Goal: Find specific fact: Find specific fact

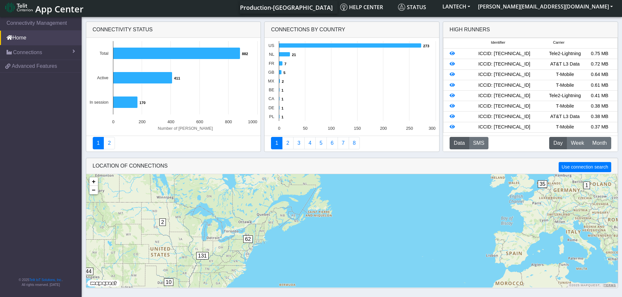
scroll to position [11, 0]
click at [575, 144] on span "Week" at bounding box center [576, 143] width 13 height 8
click at [452, 53] on icon at bounding box center [451, 53] width 5 height 5
click at [453, 54] on icon at bounding box center [451, 53] width 5 height 5
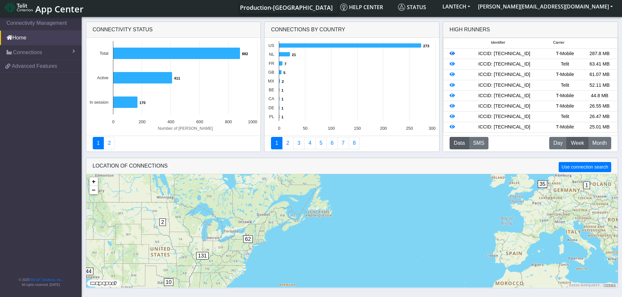
click at [453, 53] on icon at bounding box center [451, 53] width 5 height 5
click at [453, 54] on icon at bounding box center [451, 53] width 5 height 5
click at [504, 53] on div "ICCID: [TECHNICAL_ID]" at bounding box center [504, 53] width 86 height 7
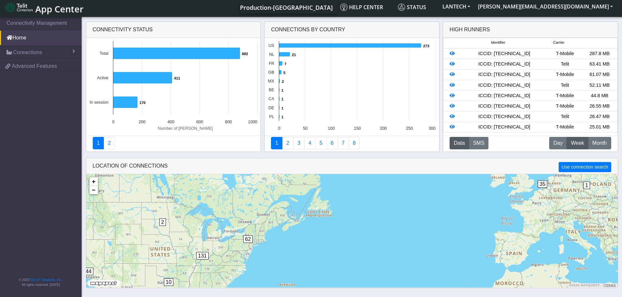
click at [504, 53] on div "ICCID: [TECHNICAL_ID]" at bounding box center [504, 53] width 86 height 7
copy div "8901240204219487112"
click at [453, 64] on icon at bounding box center [451, 64] width 5 height 5
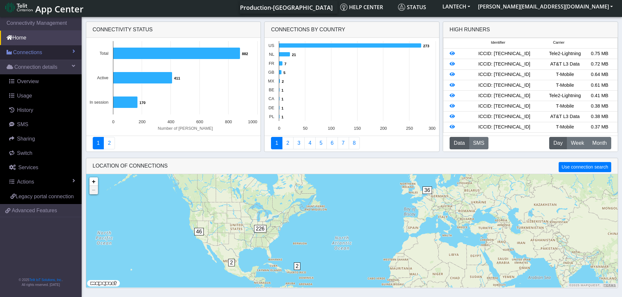
click at [28, 50] on span "Connections" at bounding box center [27, 53] width 29 height 8
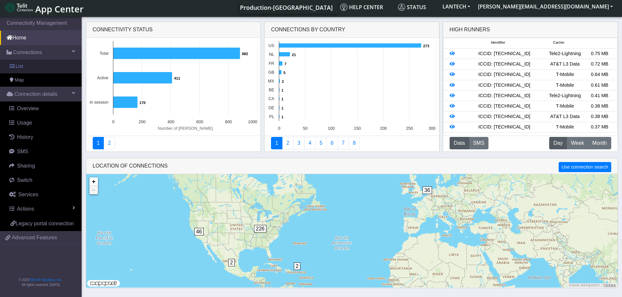
click at [44, 67] on link "List" at bounding box center [41, 67] width 82 height 14
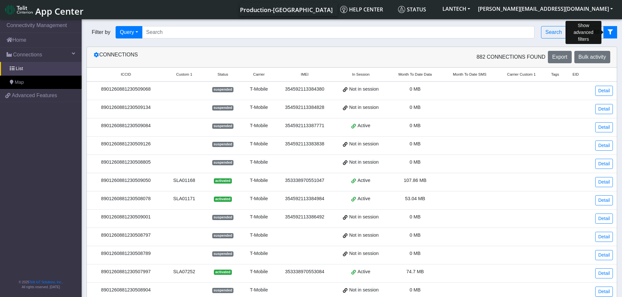
click at [614, 30] on button "fitlers menu" at bounding box center [610, 32] width 14 height 12
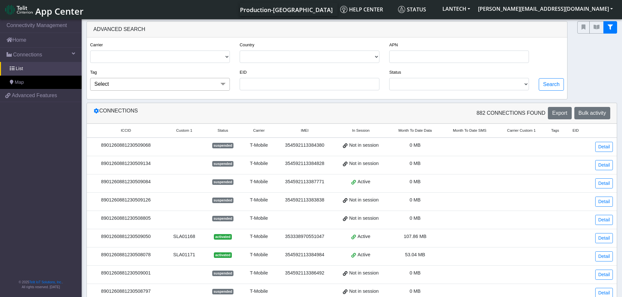
click at [222, 82] on span at bounding box center [222, 84] width 13 height 12
click at [522, 86] on select "ACTIVATED DEACTIVATED SUSPENDED TESTING INVENTORY RETIRED MISSING" at bounding box center [459, 84] width 140 height 12
click at [390, 78] on select "ACTIVATED DEACTIVATED SUSPENDED TESTING INVENTORY RETIRED MISSING" at bounding box center [459, 84] width 140 height 12
click at [549, 86] on button "Search" at bounding box center [550, 84] width 25 height 12
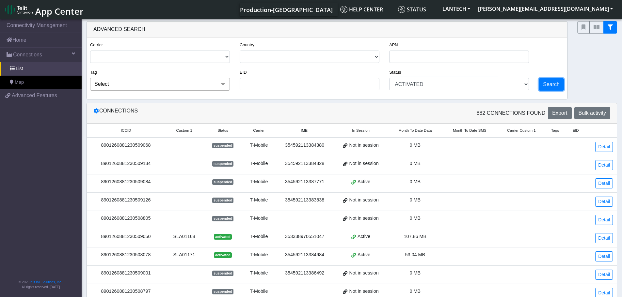
select select "activated"
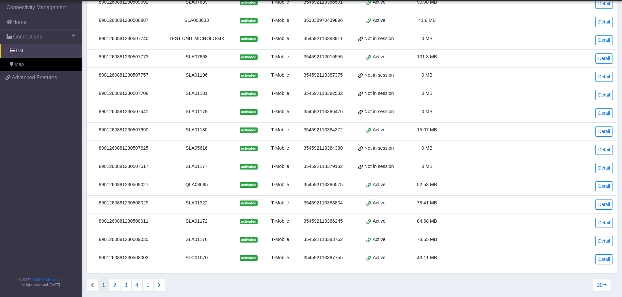
scroll to position [229, 0]
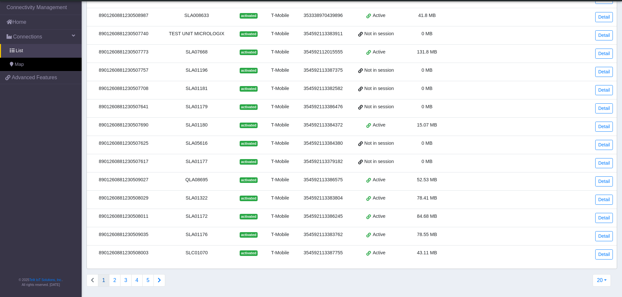
click at [157, 282] on button "Connections list navigation" at bounding box center [159, 280] width 12 height 12
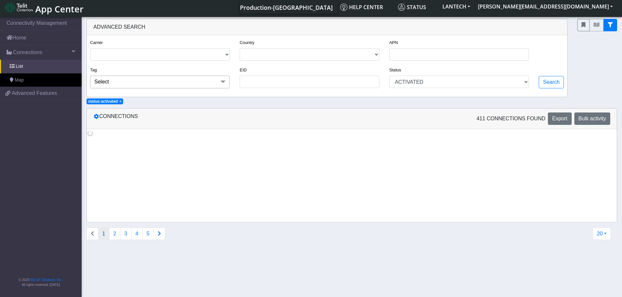
scroll to position [0, 0]
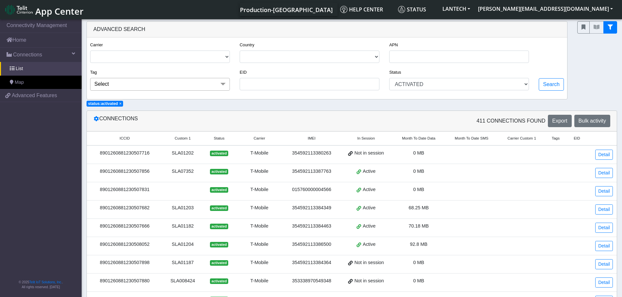
click at [120, 190] on div "8901260881230507831" at bounding box center [125, 189] width 68 height 7
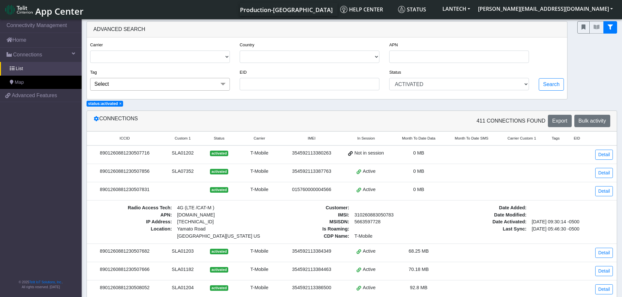
click at [120, 190] on div "8901260881230507831" at bounding box center [125, 189] width 68 height 7
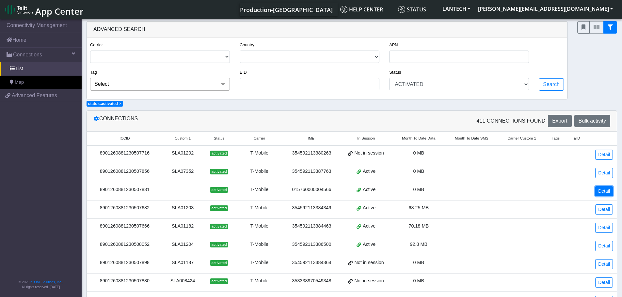
click at [605, 193] on link "Detail" at bounding box center [604, 191] width 18 height 10
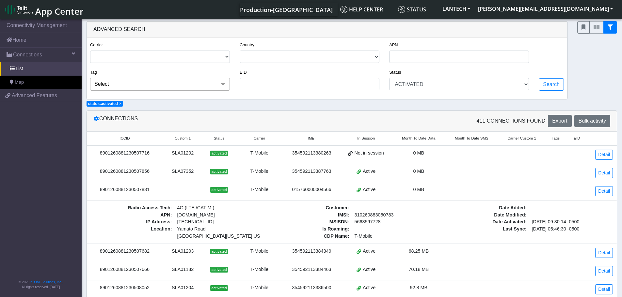
click at [132, 193] on div "8901260881230507831" at bounding box center [125, 189] width 68 height 7
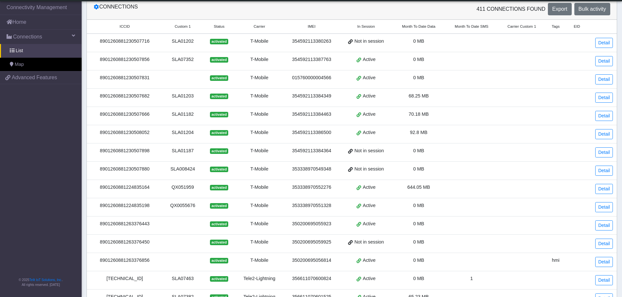
scroll to position [98, 0]
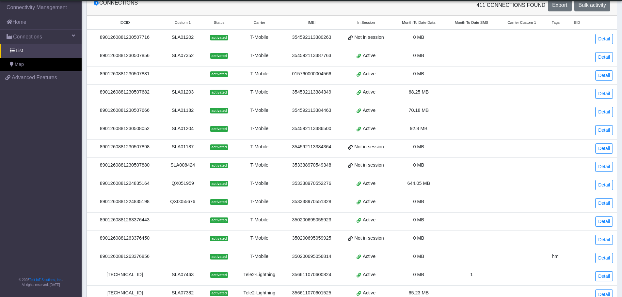
click at [129, 221] on div "8901260881263376443" at bounding box center [125, 220] width 68 height 7
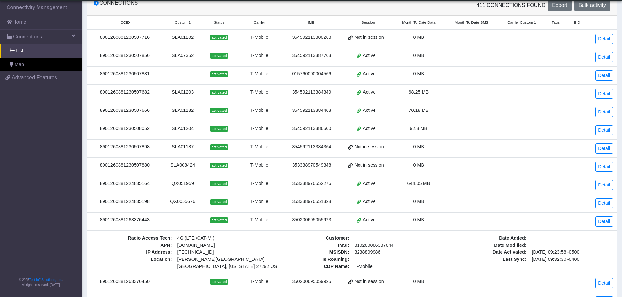
click at [129, 221] on div "8901260881263376443" at bounding box center [125, 220] width 68 height 7
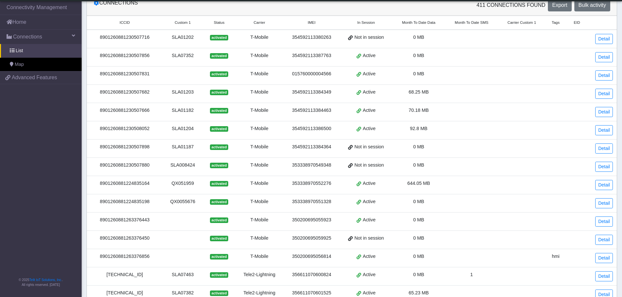
drag, startPoint x: 129, startPoint y: 221, endPoint x: 118, endPoint y: 222, distance: 11.1
click at [118, 222] on div "8901260881263376443" at bounding box center [125, 220] width 68 height 7
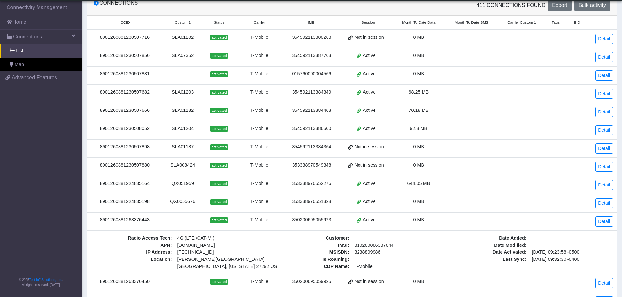
click at [118, 222] on div "8901260881263376443" at bounding box center [125, 220] width 68 height 7
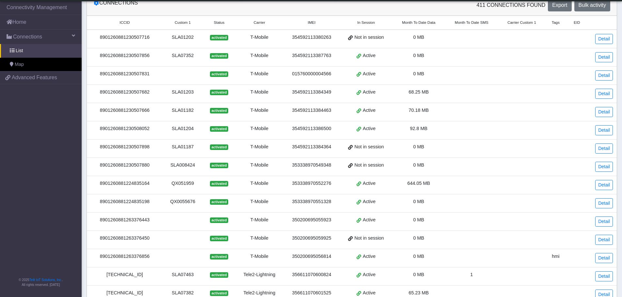
drag, startPoint x: 104, startPoint y: 221, endPoint x: 158, endPoint y: 220, distance: 54.5
click at [158, 220] on div "8901260881263376443" at bounding box center [125, 220] width 68 height 7
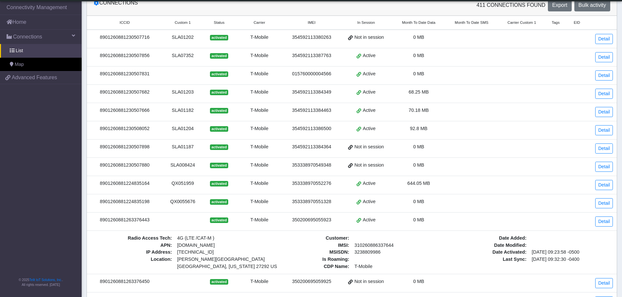
click at [159, 221] on td "8901260881263376443" at bounding box center [125, 222] width 76 height 18
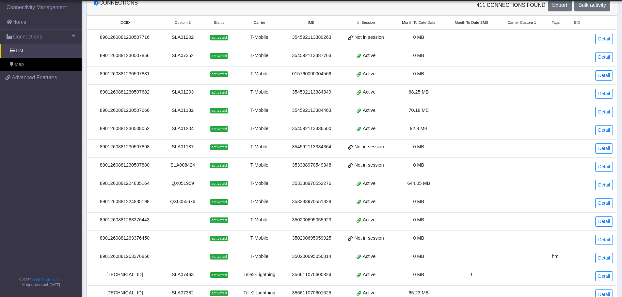
click at [158, 221] on div "8901260881263376443" at bounding box center [125, 220] width 68 height 7
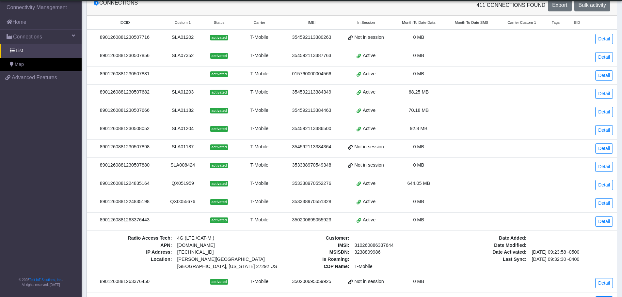
click at [132, 219] on div "8901260881263376443" at bounding box center [125, 220] width 68 height 7
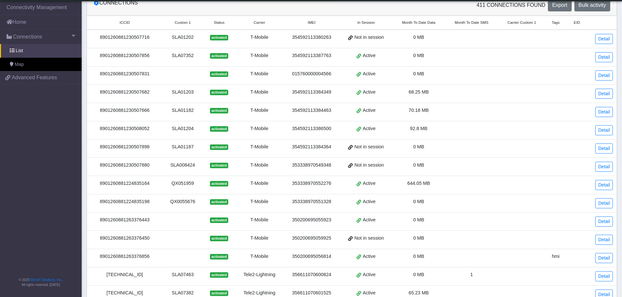
drag, startPoint x: 99, startPoint y: 220, endPoint x: 152, endPoint y: 222, distance: 53.3
click at [152, 222] on div "8901260881263376443" at bounding box center [125, 220] width 68 height 7
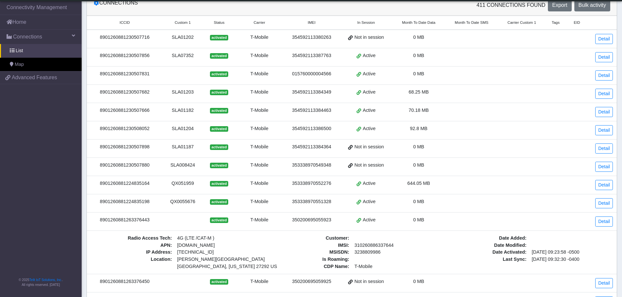
copy div "8901260881263376443"
